Goal: Information Seeking & Learning: Learn about a topic

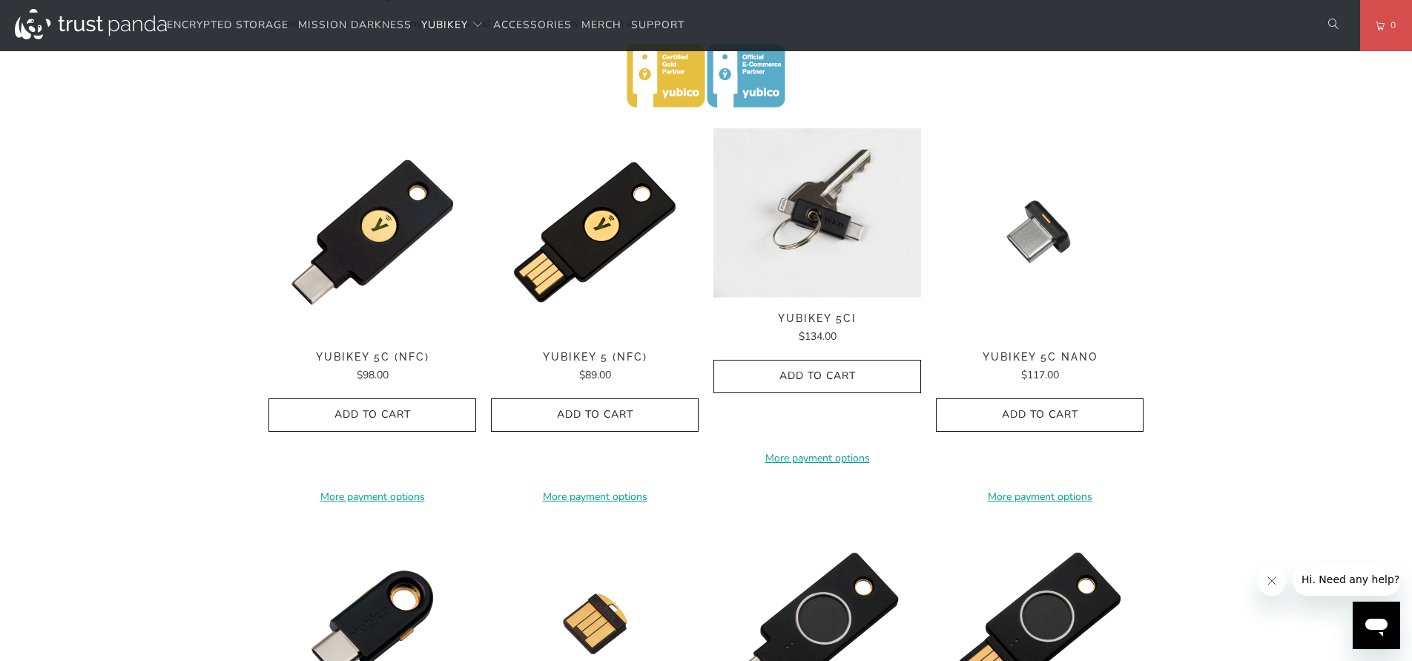
scroll to position [683, 0]
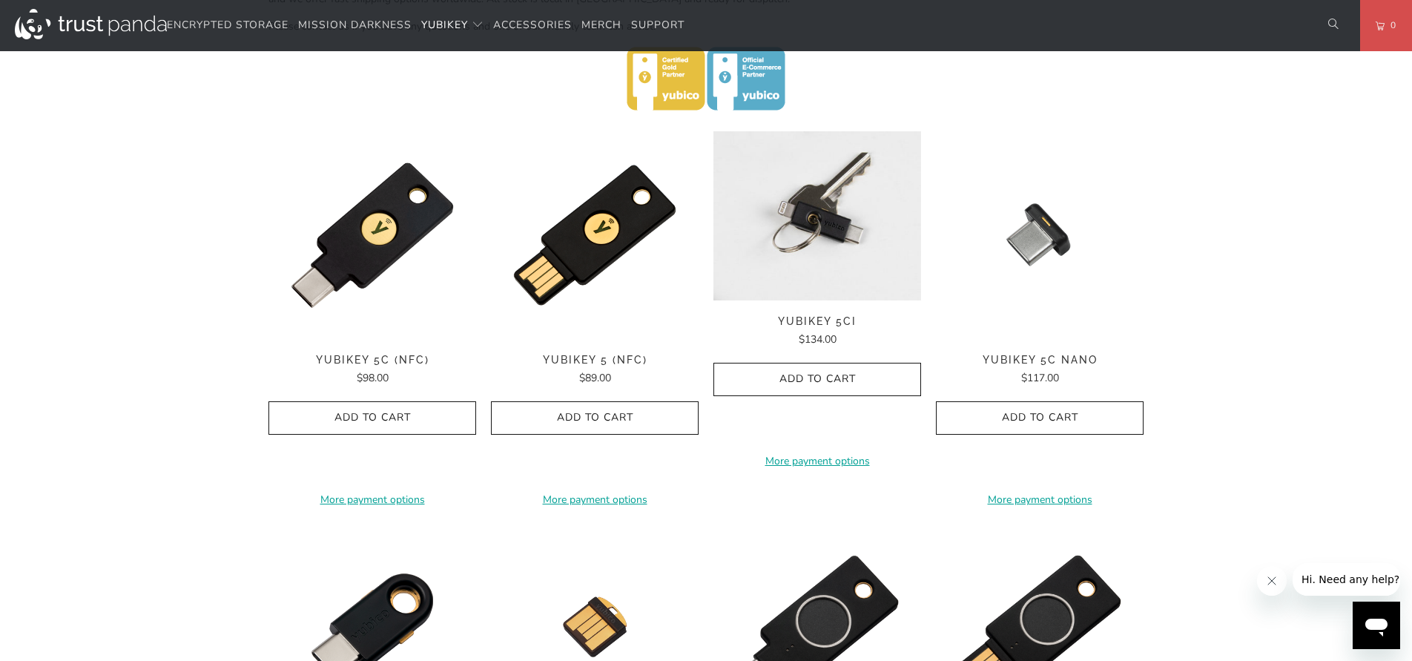
click at [808, 263] on img at bounding box center [818, 215] width 208 height 169
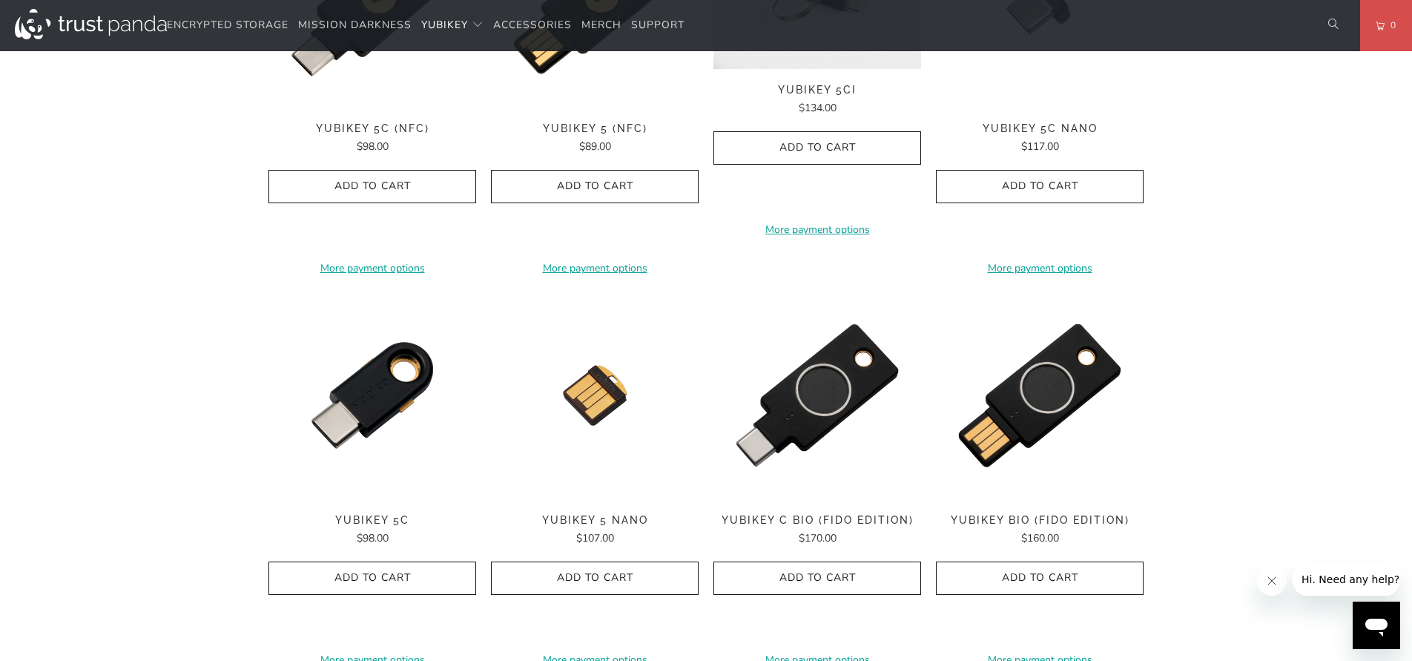
scroll to position [916, 0]
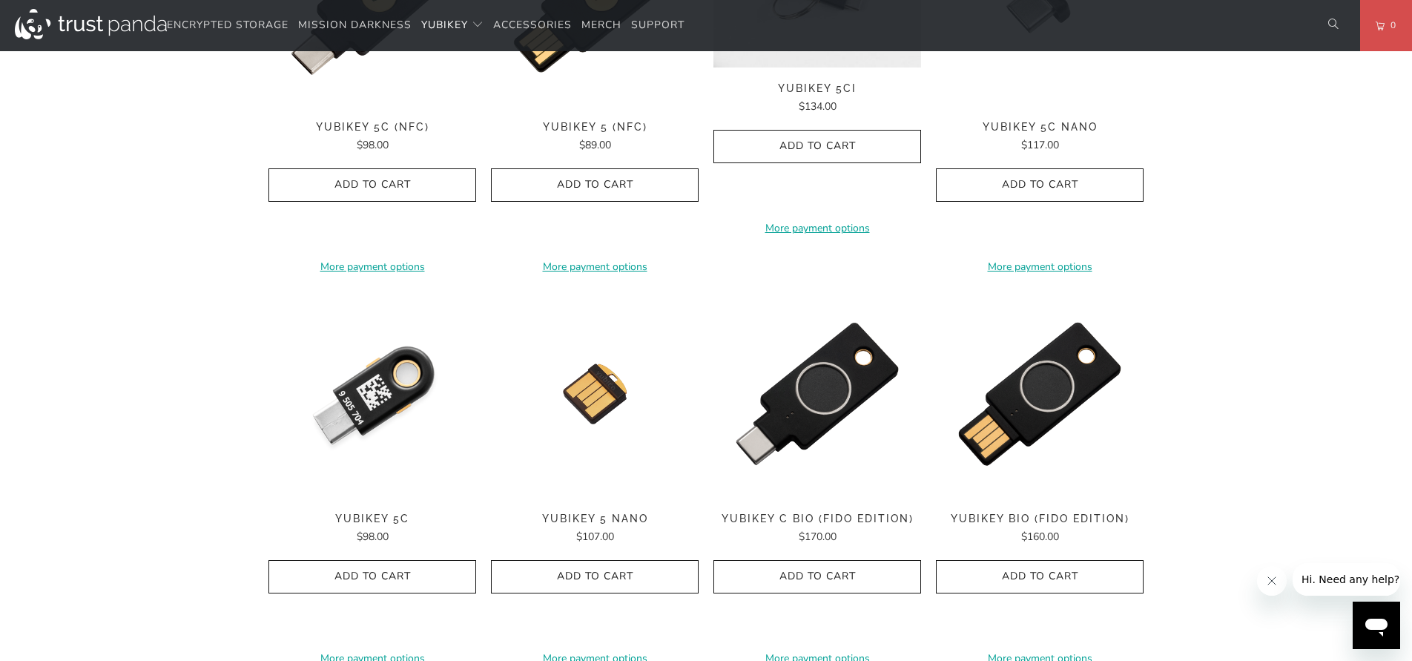
click at [398, 400] on img at bounding box center [372, 394] width 208 height 208
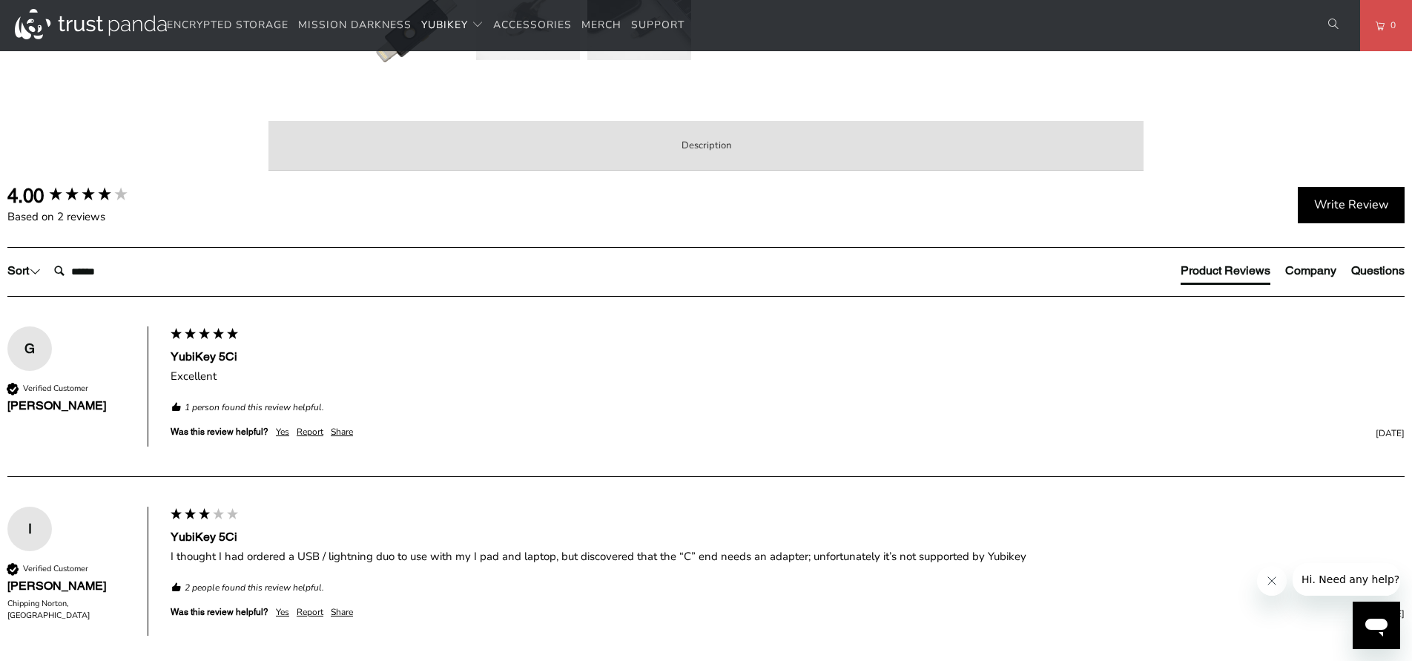
scroll to position [700, 0]
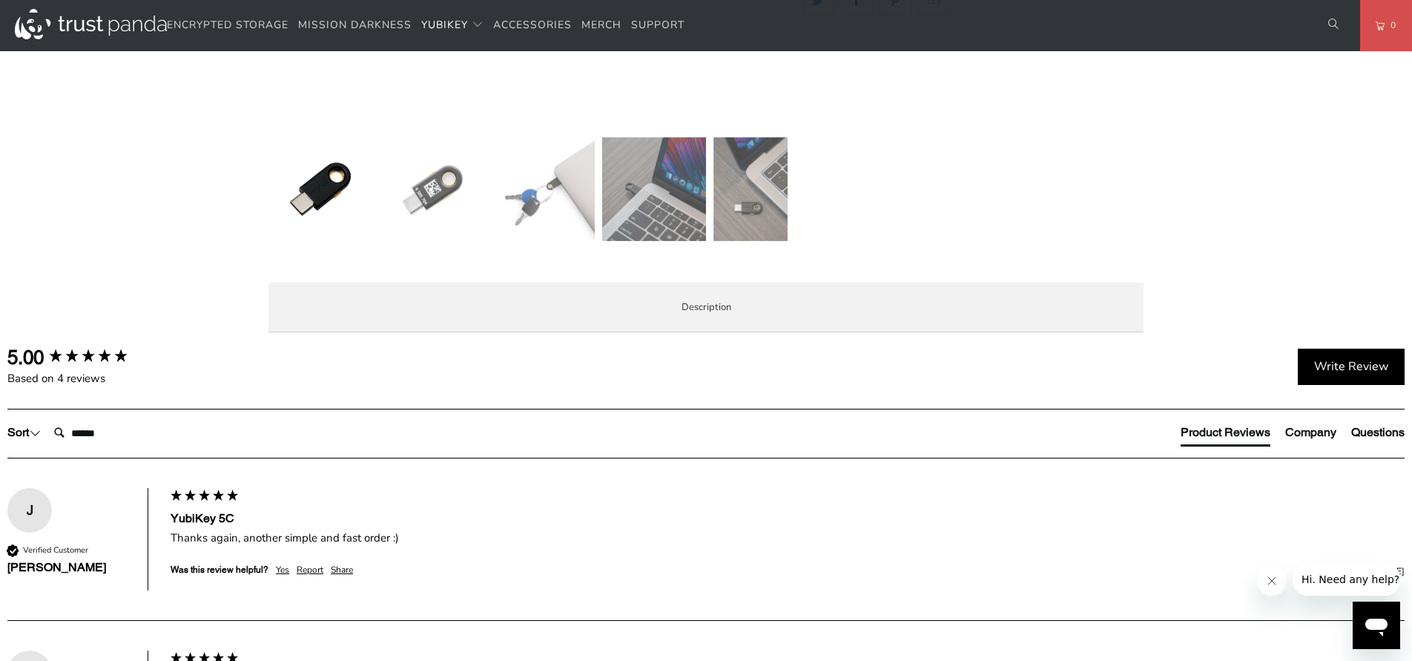
scroll to position [540, 0]
click at [0, 0] on span "Specifications" at bounding box center [0, 0] width 0 height 0
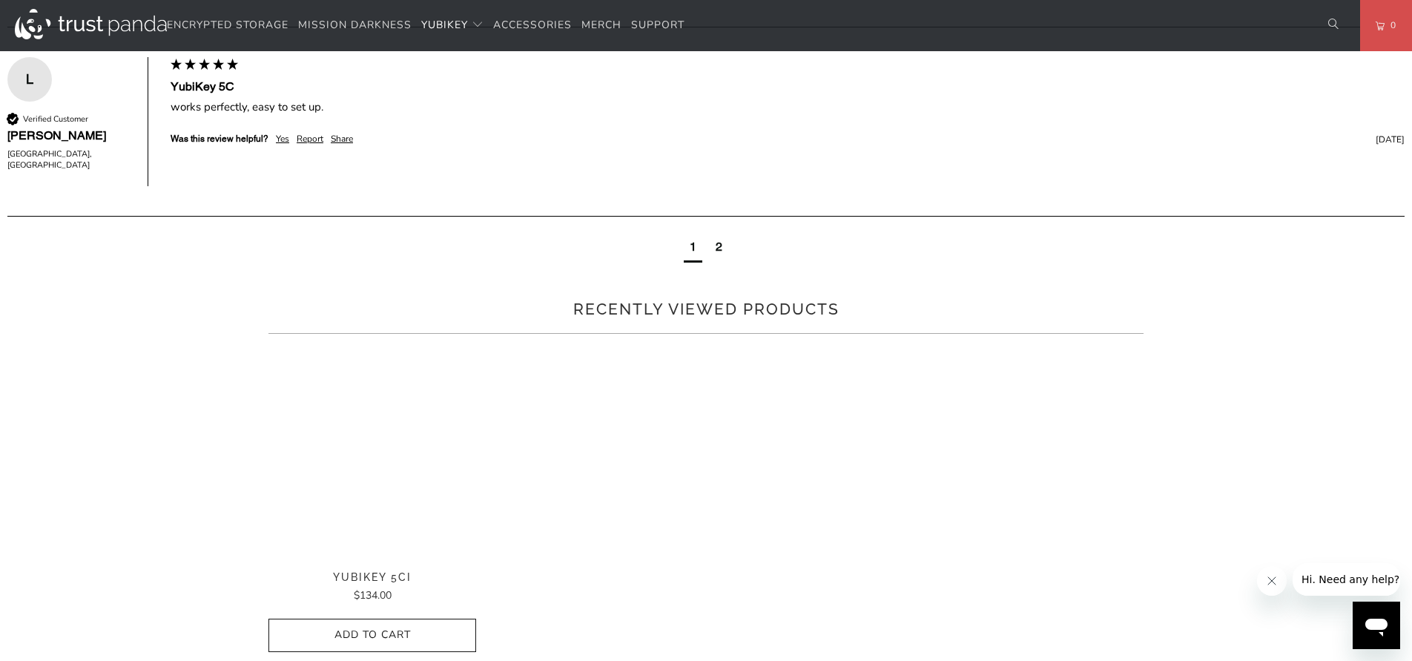
scroll to position [1135, 0]
